Goal: Task Accomplishment & Management: Manage account settings

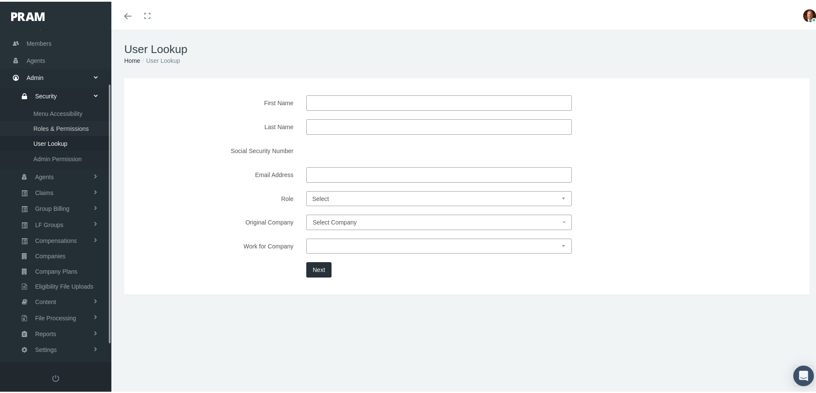
scroll to position [90, 0]
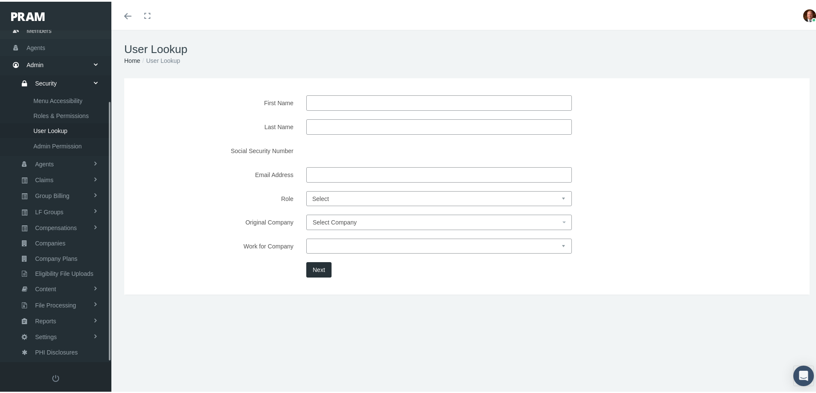
click at [33, 30] on span "Members" at bounding box center [39, 29] width 25 height 16
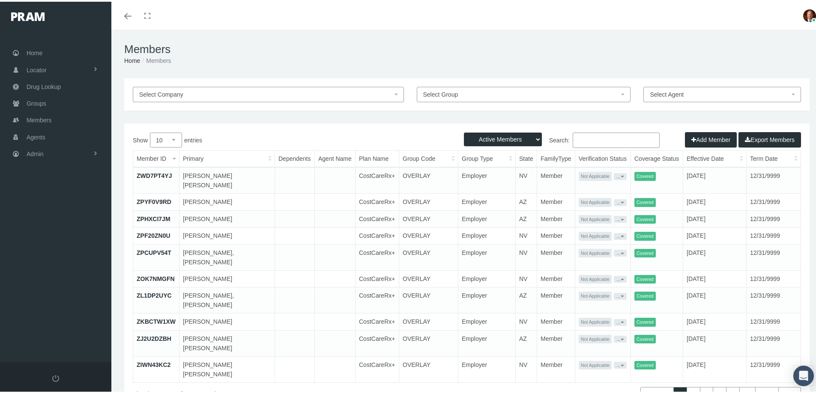
click at [607, 134] on input "Search:" at bounding box center [615, 138] width 87 height 15
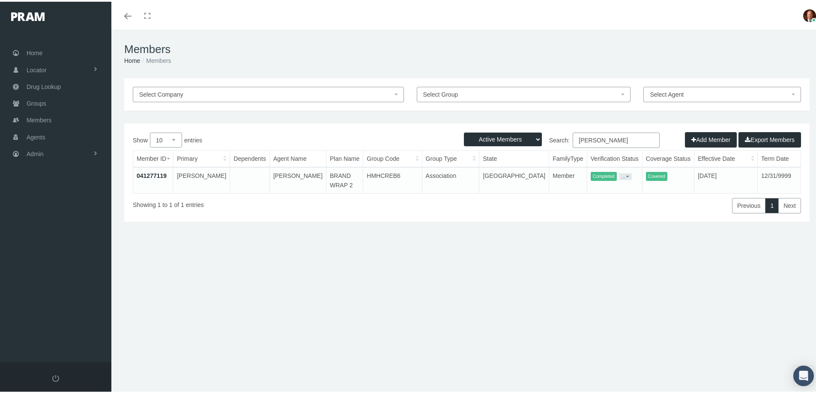
type input "[PERSON_NAME]"
click at [143, 174] on link "041277119" at bounding box center [152, 174] width 30 height 7
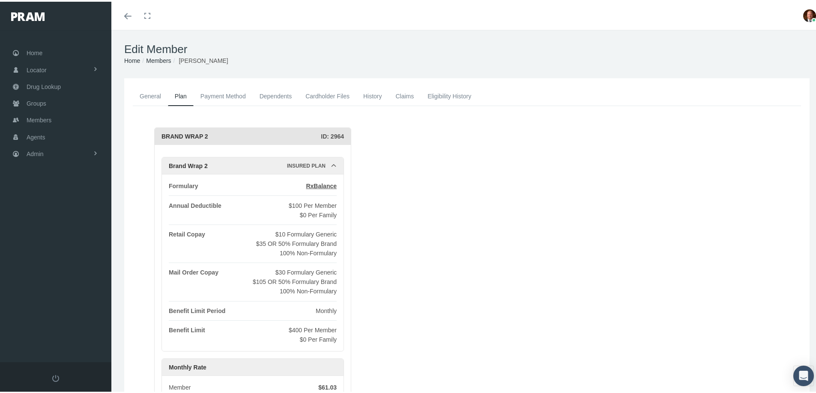
click at [404, 96] on link "Claims" at bounding box center [404, 94] width 32 height 19
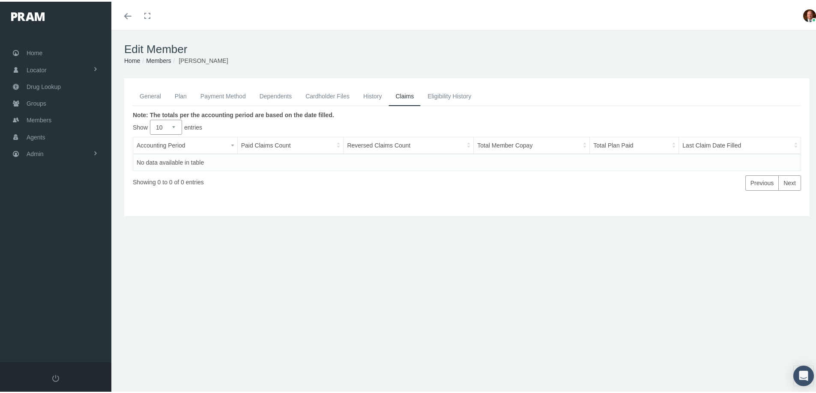
click at [153, 89] on link "General" at bounding box center [150, 94] width 35 height 19
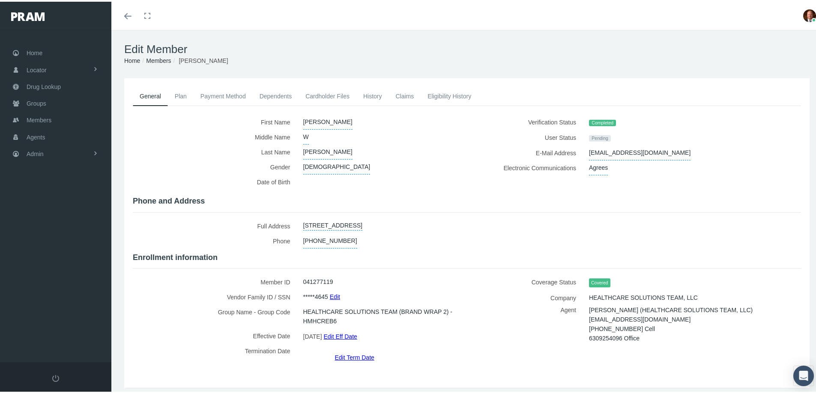
click at [365, 96] on link "History" at bounding box center [372, 94] width 33 height 19
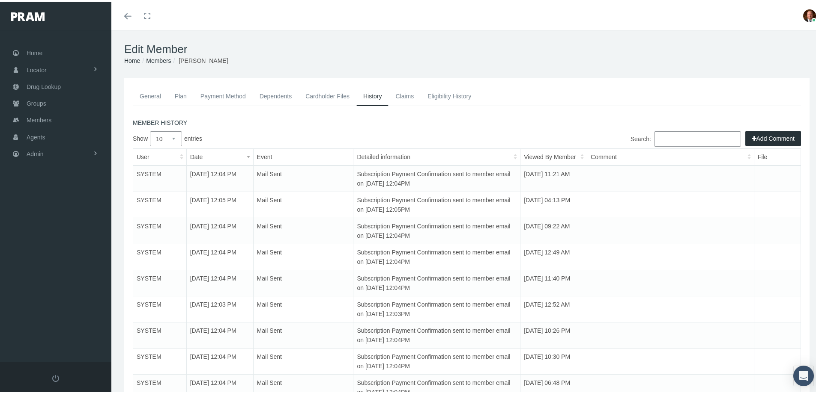
click at [756, 137] on button "Add Comment" at bounding box center [773, 136] width 56 height 15
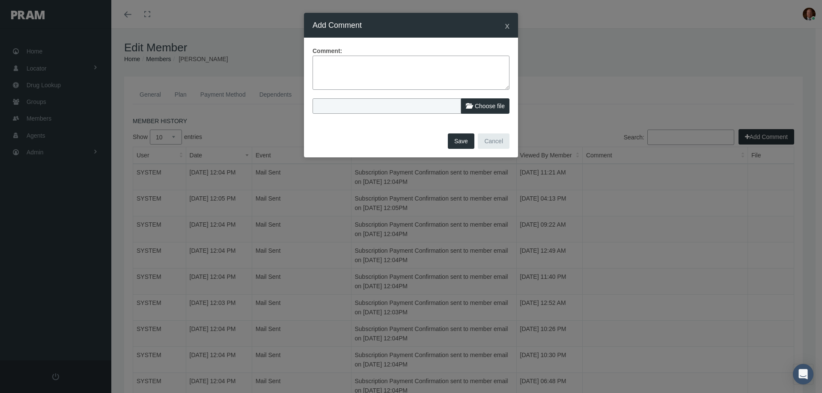
click at [380, 64] on textarea at bounding box center [411, 73] width 197 height 34
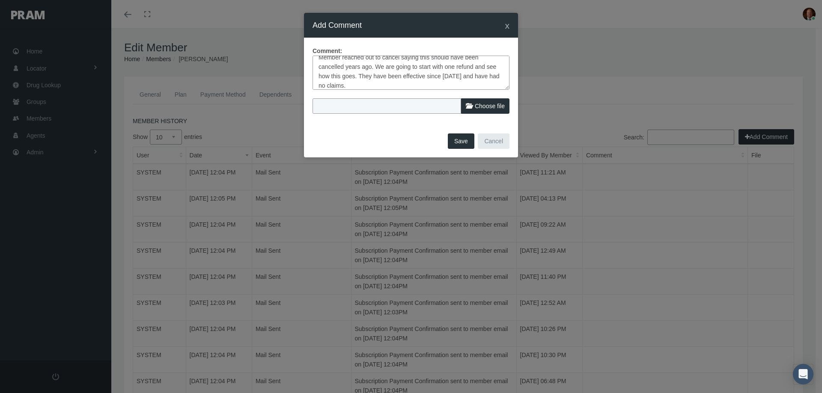
type textarea "Member reached out to cancel saying this should have been cancelled years ago. …"
click at [487, 100] on label "Choose file" at bounding box center [485, 105] width 48 height 15
click at [426, 100] on input "Choose file" at bounding box center [369, 104] width 113 height 12
type input "C:\fakepath\Sean Janosky - Request to term 8-18-25.jpg"
type input "Sean Janosky - Request to term 8-18-25.jpg"
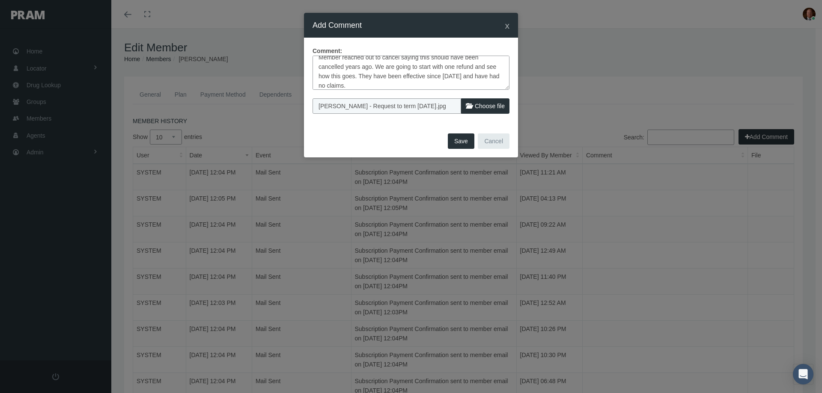
click at [461, 141] on button "Save" at bounding box center [461, 141] width 27 height 15
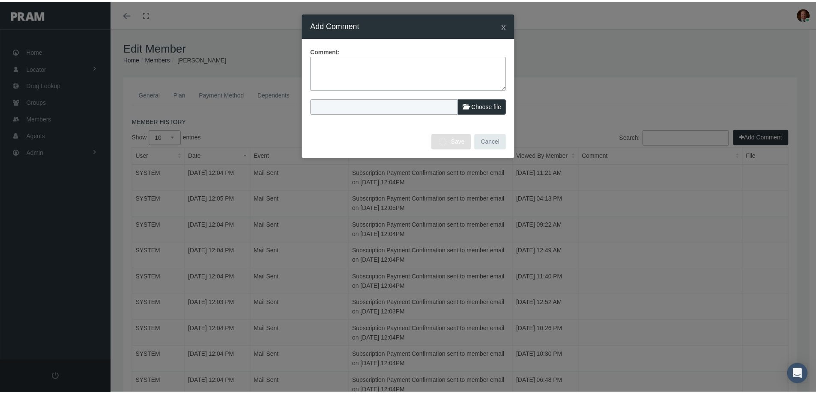
scroll to position [0, 0]
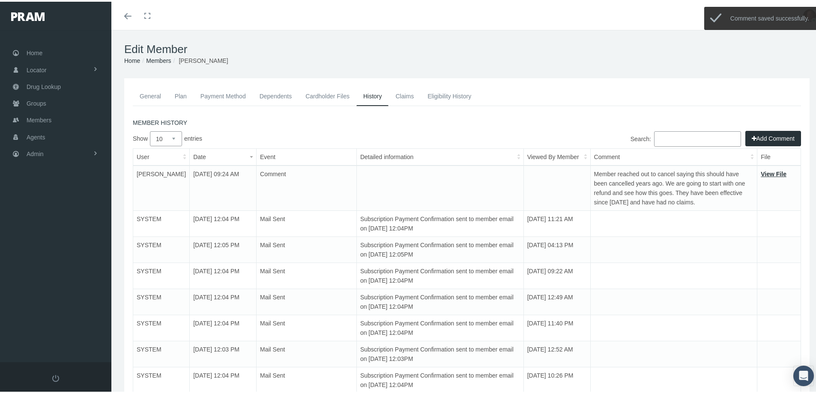
click at [224, 97] on link "Payment Method" at bounding box center [222, 94] width 59 height 19
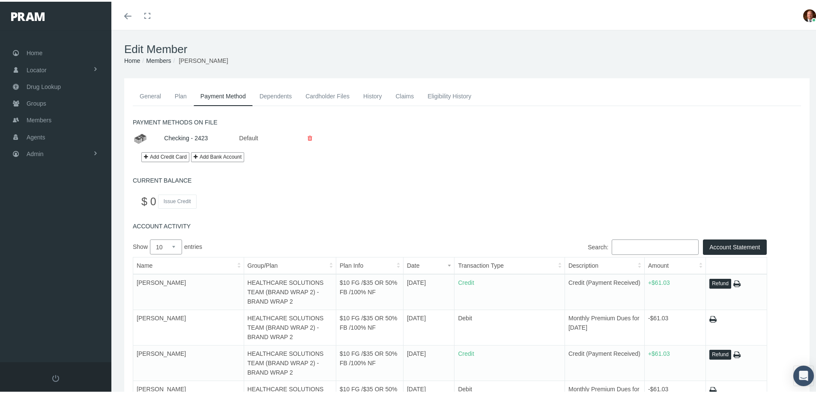
click at [712, 283] on button "Refund" at bounding box center [720, 282] width 22 height 10
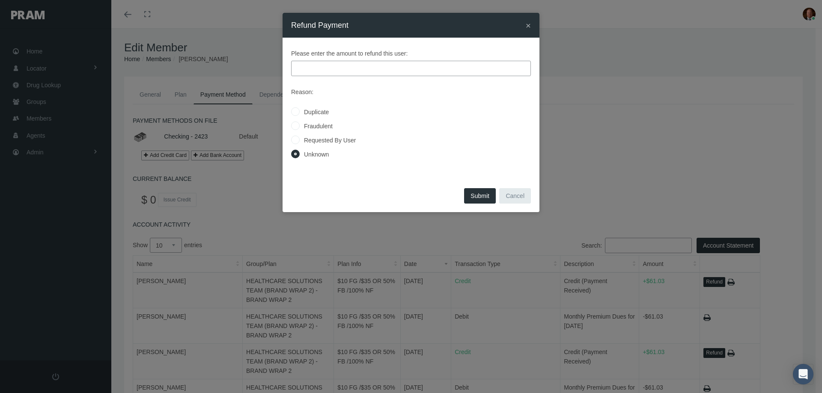
click at [307, 140] on label "Requested By User" at bounding box center [328, 140] width 56 height 9
click at [300, 140] on input "Requested By User" at bounding box center [295, 139] width 9 height 9
radio input "true"
click at [334, 67] on input "text" at bounding box center [411, 68] width 240 height 15
type input "61.03"
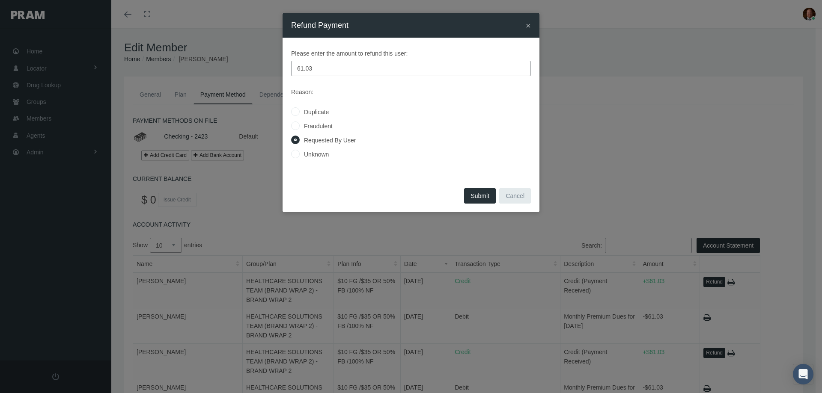
click at [484, 197] on button "Submit" at bounding box center [480, 195] width 32 height 15
radio input "true"
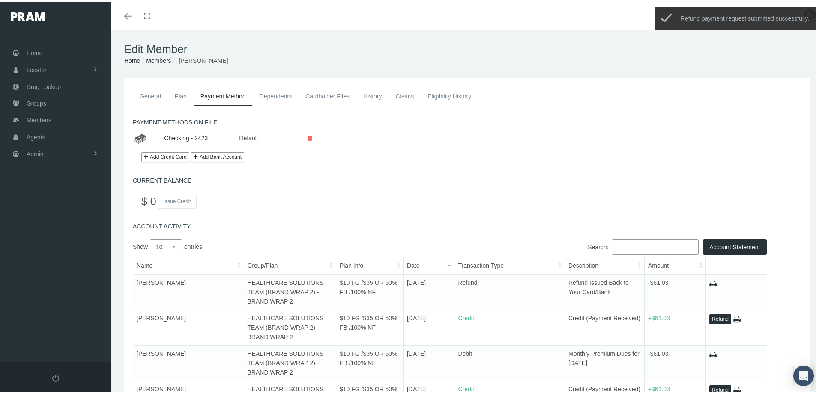
click at [185, 101] on link "Plan" at bounding box center [181, 94] width 26 height 19
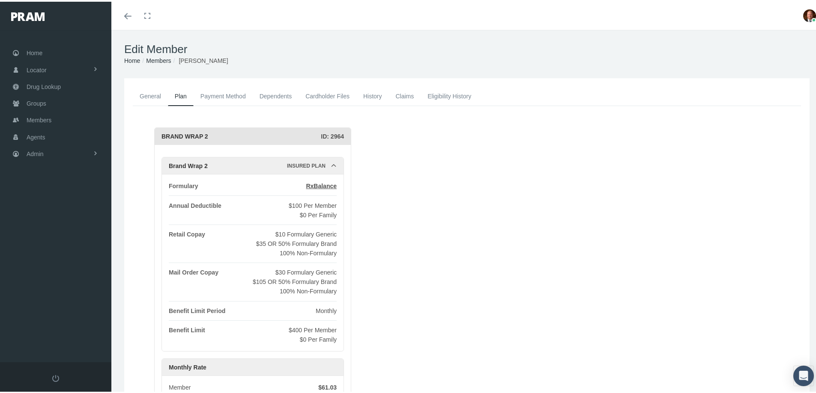
click at [264, 95] on link "Dependents" at bounding box center [276, 94] width 46 height 19
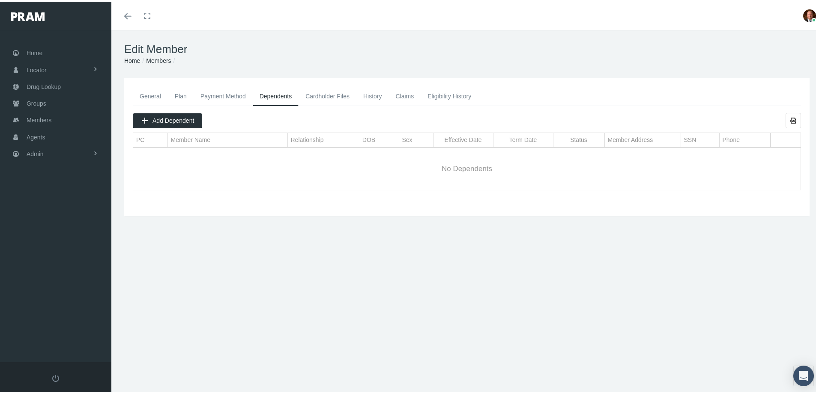
click at [144, 96] on link "General" at bounding box center [150, 94] width 35 height 19
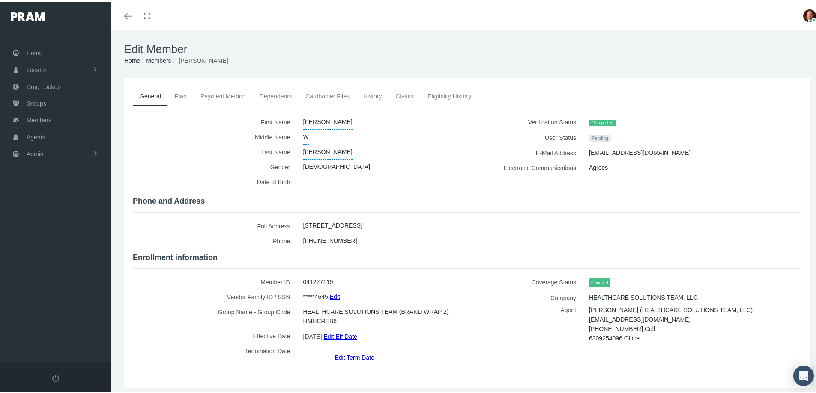
click at [346, 350] on link "Edit Term Date" at bounding box center [353, 356] width 39 height 12
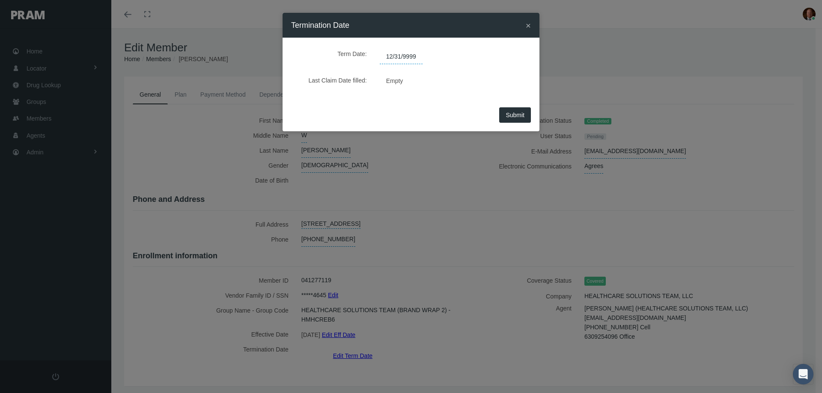
click at [414, 57] on span "12/31/9999" at bounding box center [401, 57] width 43 height 15
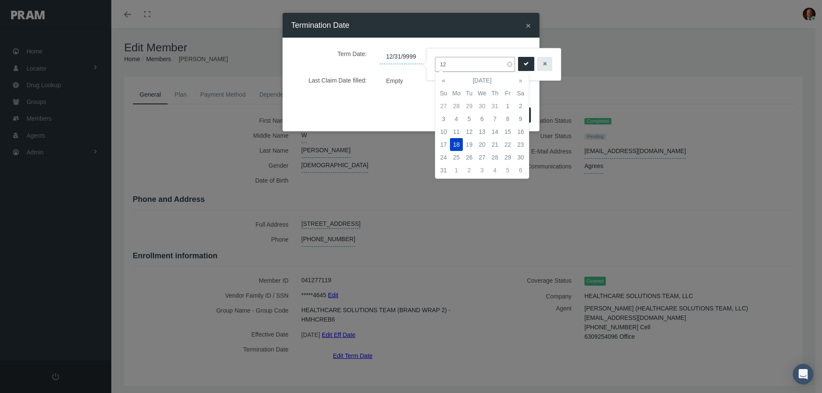
type input "1"
click at [497, 108] on td "31" at bounding box center [494, 106] width 13 height 13
type input "07/31/2025"
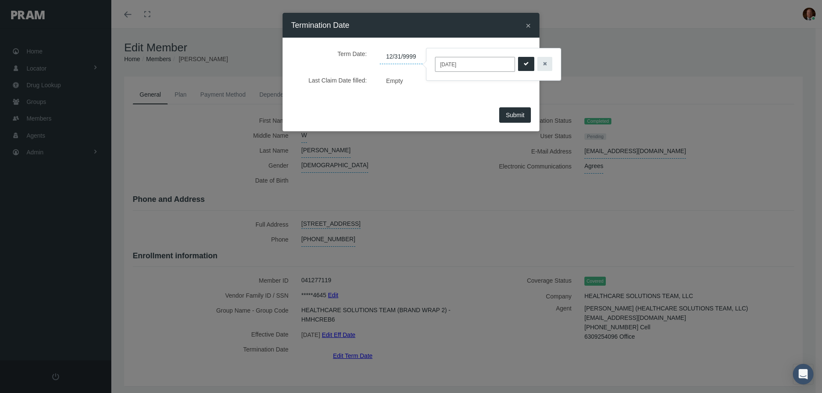
click at [524, 63] on icon "submit" at bounding box center [526, 64] width 5 height 8
click at [513, 112] on span "Submit" at bounding box center [515, 115] width 19 height 7
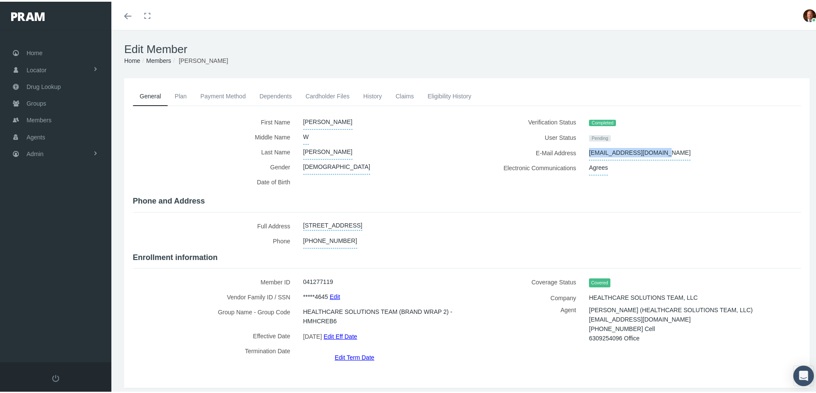
drag, startPoint x: 584, startPoint y: 151, endPoint x: 652, endPoint y: 152, distance: 67.6
click at [652, 152] on span "janoskyfamily@gmail.com" at bounding box center [639, 151] width 101 height 15
click at [705, 139] on div "Pending" at bounding box center [677, 135] width 191 height 15
click at [696, 154] on icon "button" at bounding box center [698, 151] width 4 height 8
drag, startPoint x: 575, startPoint y: 149, endPoint x: 659, endPoint y: 151, distance: 84.4
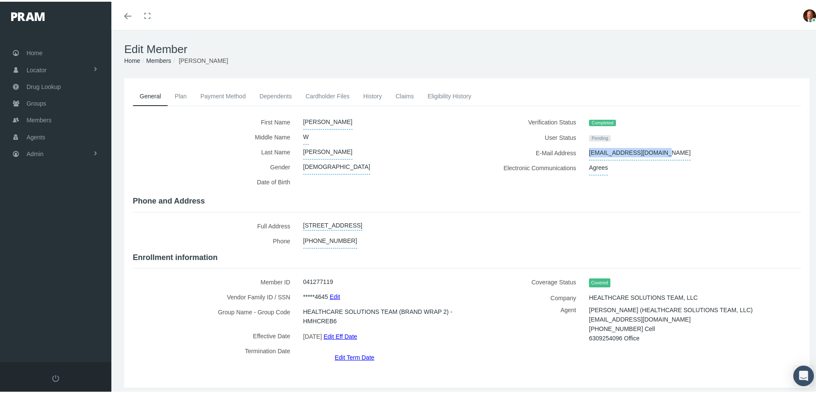
click at [659, 151] on div "E-Mail Address janoskyfamily@gmail.com" at bounding box center [636, 151] width 327 height 15
copy div "janoskyfamily@gmail.com"
drag, startPoint x: 583, startPoint y: 316, endPoint x: 643, endPoint y: 313, distance: 60.0
click at [643, 313] on div "Bradley Stimson (HEALTHCARE SOLUTIONS TEAM, LLC) bstimson@myhst.com 7703556662 …" at bounding box center [677, 323] width 191 height 38
copy span "bstimson@myhst.com"
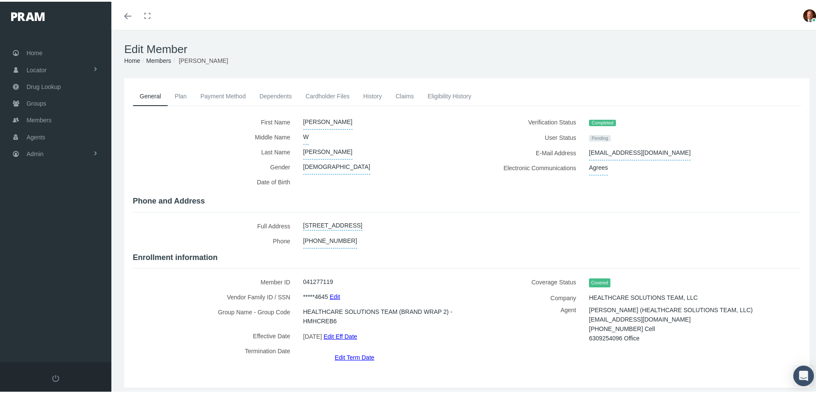
click at [192, 221] on label "Full Address" at bounding box center [215, 224] width 164 height 15
click at [400, 95] on link "Claims" at bounding box center [404, 94] width 32 height 19
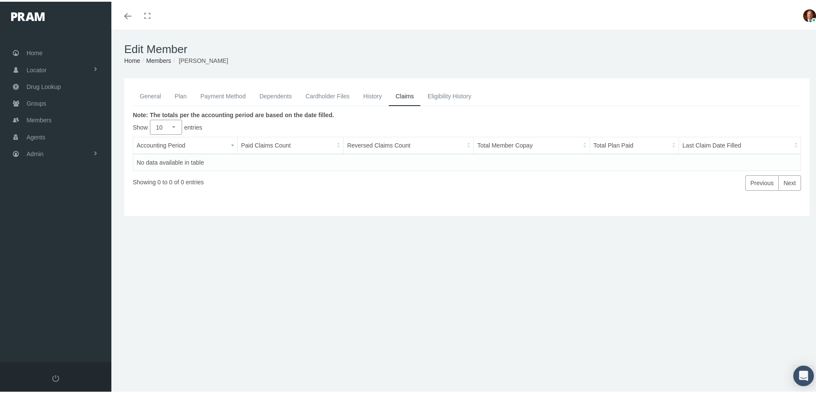
click at [146, 97] on link "General" at bounding box center [150, 94] width 35 height 19
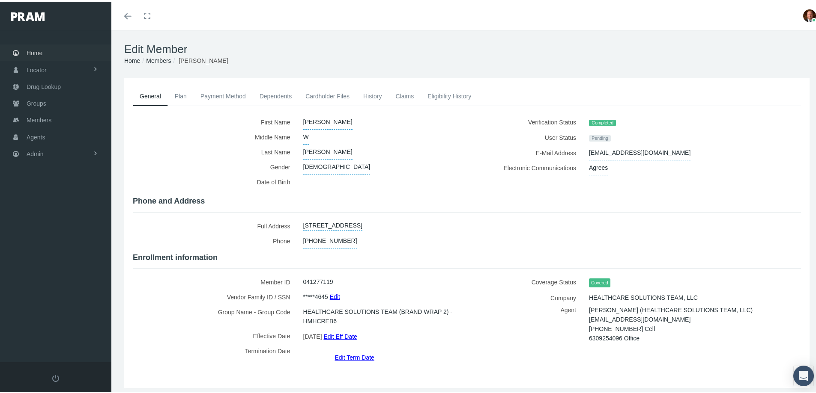
click at [39, 49] on span "Home" at bounding box center [35, 51] width 16 height 16
